Goal: Transaction & Acquisition: Purchase product/service

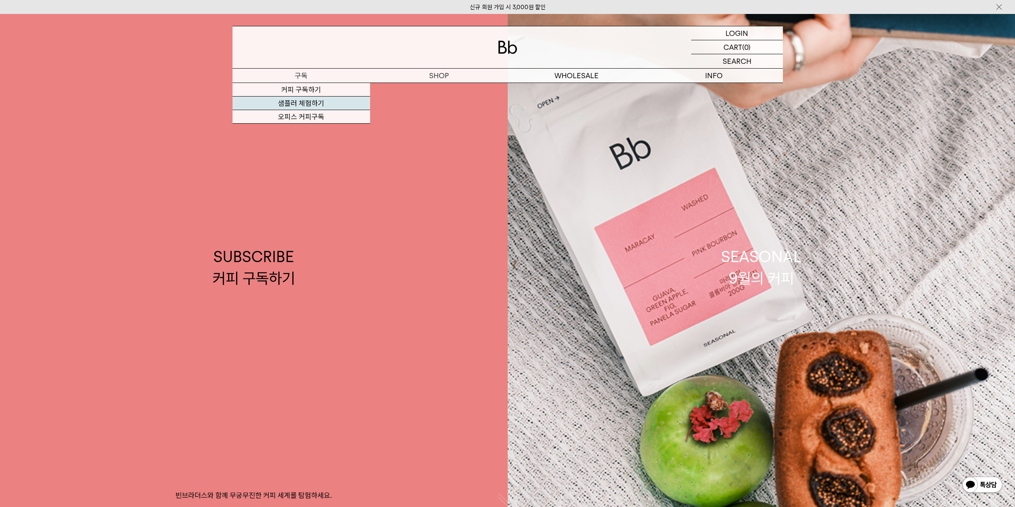
click at [303, 104] on link "샘플러 체험하기" at bounding box center [301, 103] width 138 height 14
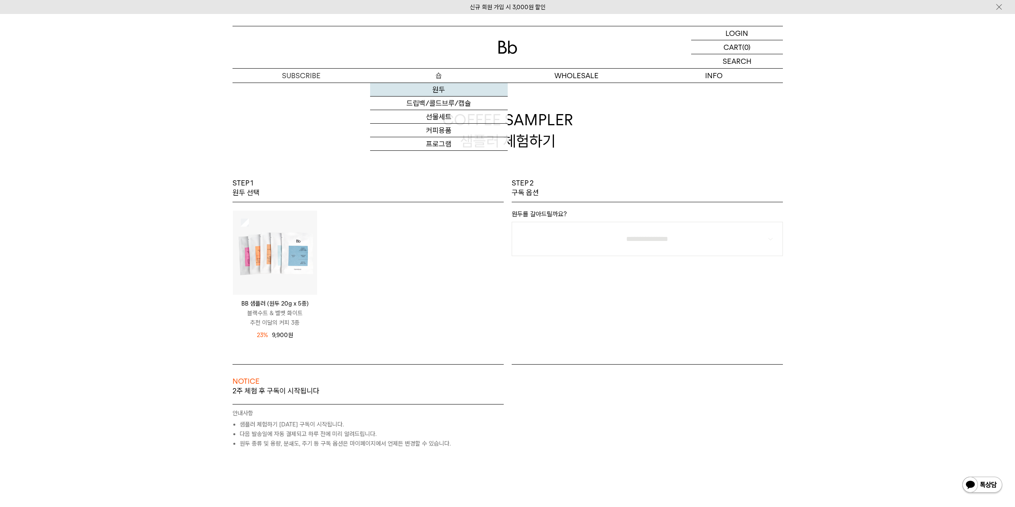
click at [444, 91] on link "원두" at bounding box center [439, 90] width 138 height 14
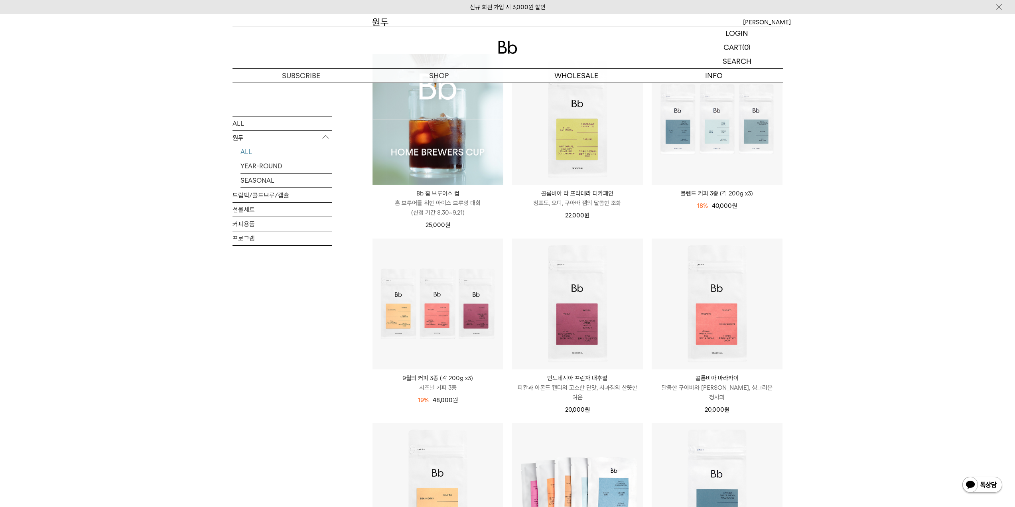
scroll to position [159, 0]
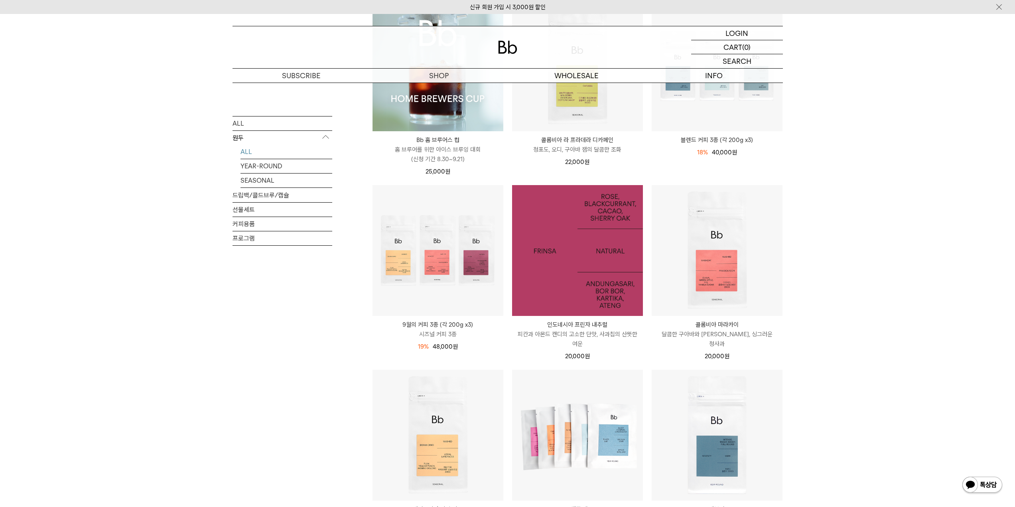
click at [0, 0] on div at bounding box center [0, 0] width 0 height 0
click at [602, 216] on img at bounding box center [577, 250] width 131 height 131
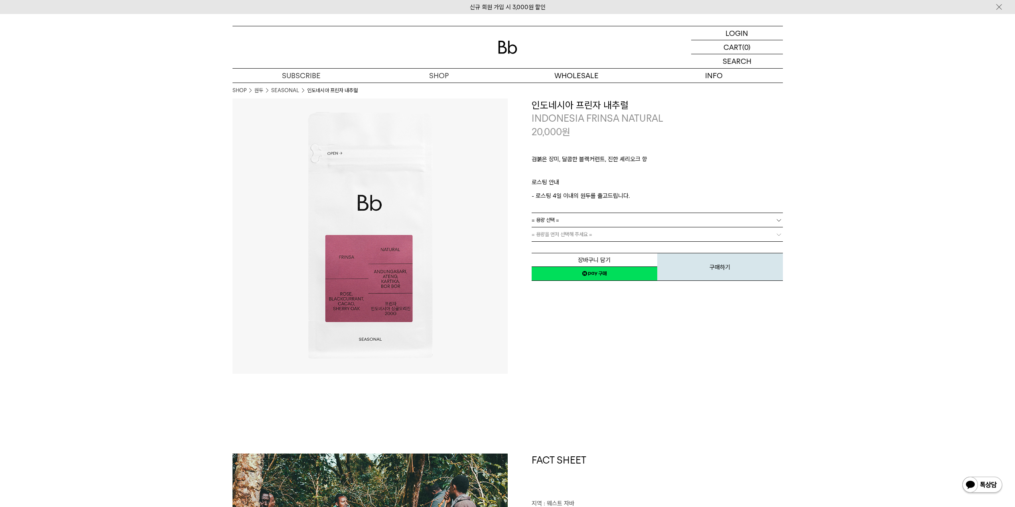
click at [498, 45] on img at bounding box center [507, 47] width 19 height 13
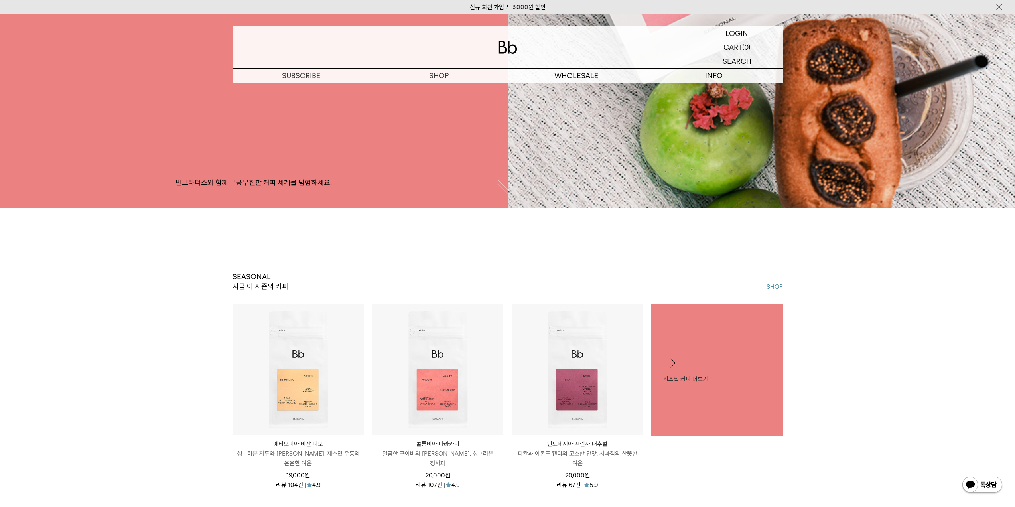
scroll to position [306, 0]
